Goal: Information Seeking & Learning: Understand process/instructions

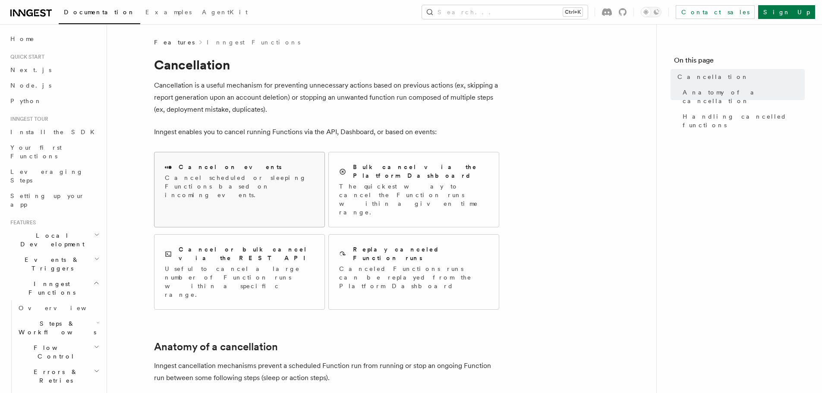
click at [216, 172] on div "Cancel on events Cancel scheduled or sleeping Functions based on incoming event…" at bounding box center [239, 181] width 149 height 37
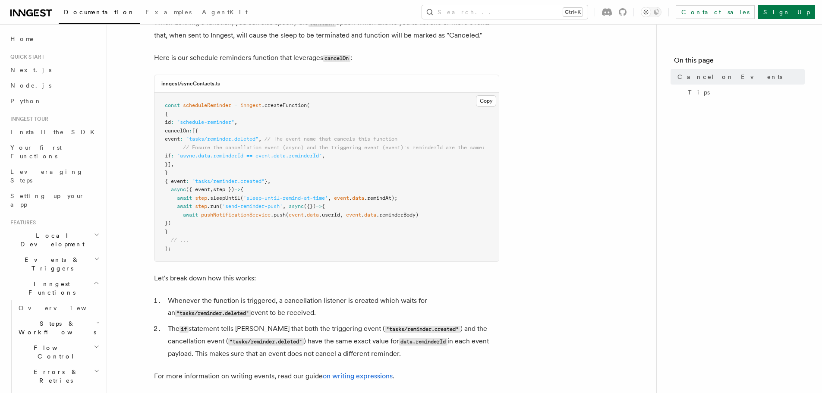
scroll to position [165, 0]
